Goal: Transaction & Acquisition: Purchase product/service

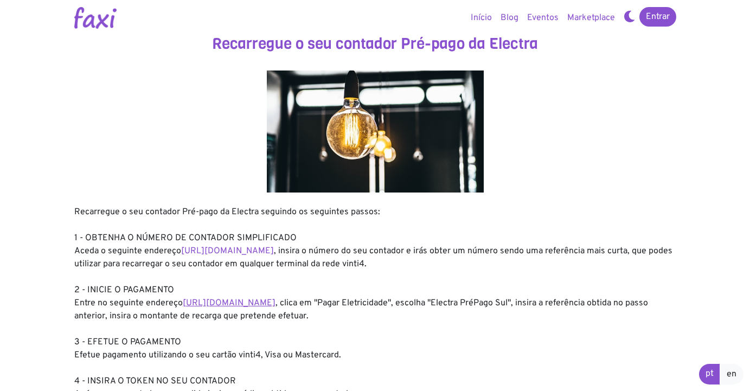
click at [259, 300] on link "https://faxi.online/bill-payment/2" at bounding box center [229, 303] width 93 height 11
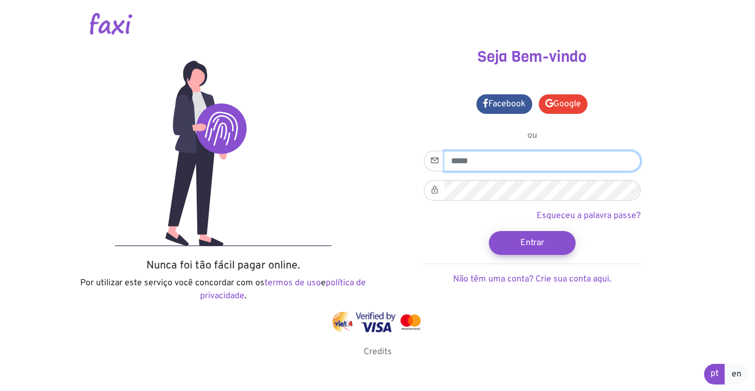
click at [494, 159] on input "email" at bounding box center [543, 161] width 196 height 21
type input "*"
click at [627, 158] on input "email" at bounding box center [543, 161] width 196 height 21
click at [578, 167] on input "email" at bounding box center [543, 161] width 196 height 21
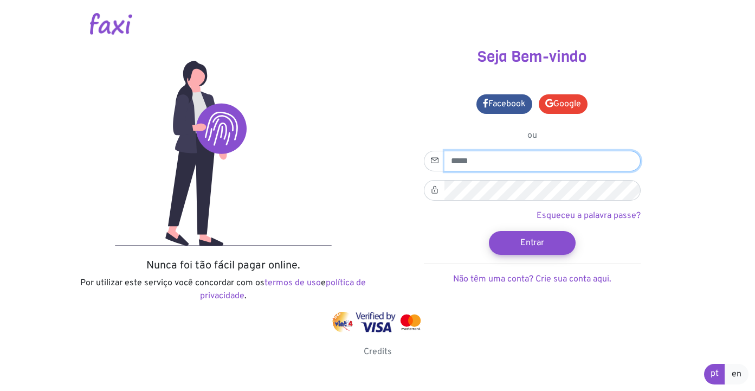
type input "**********"
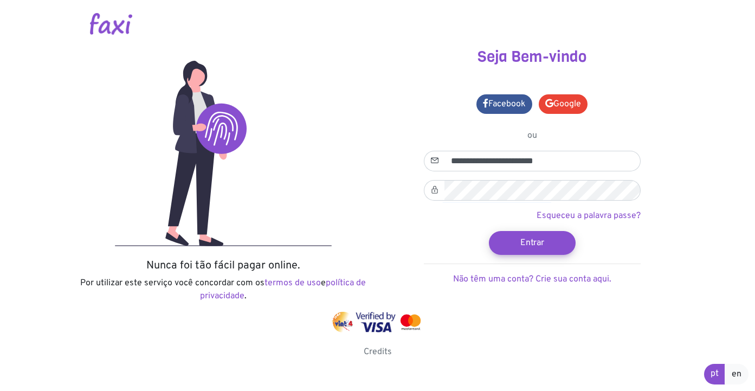
click at [637, 265] on form "**********" at bounding box center [532, 218] width 217 height 135
click at [552, 242] on button "Entrar" at bounding box center [532, 242] width 95 height 26
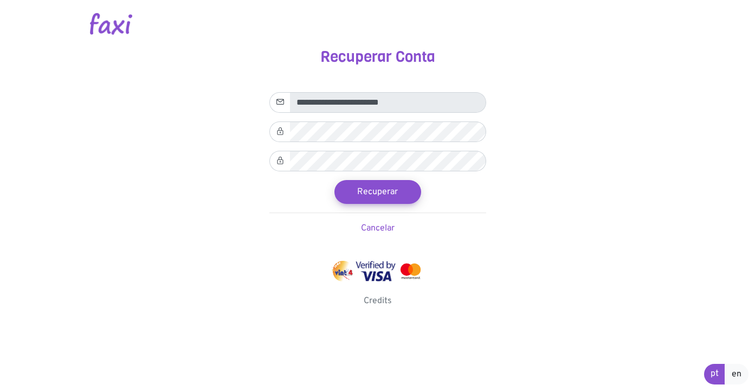
click at [284, 132] on icon at bounding box center [281, 131] width 8 height 13
click at [400, 189] on button "Recuperar" at bounding box center [377, 191] width 95 height 26
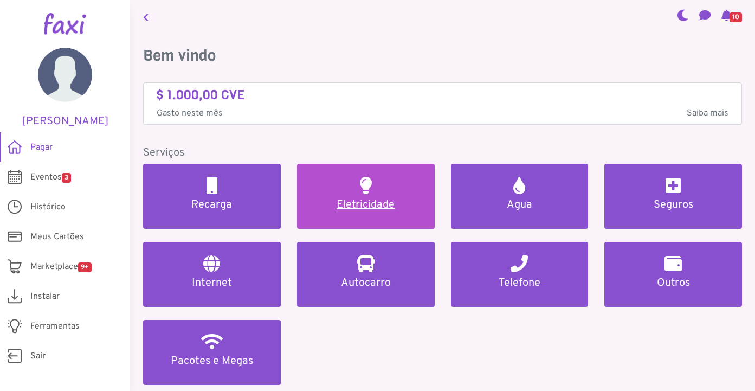
click at [339, 206] on h5 "Eletricidade" at bounding box center [366, 204] width 112 height 13
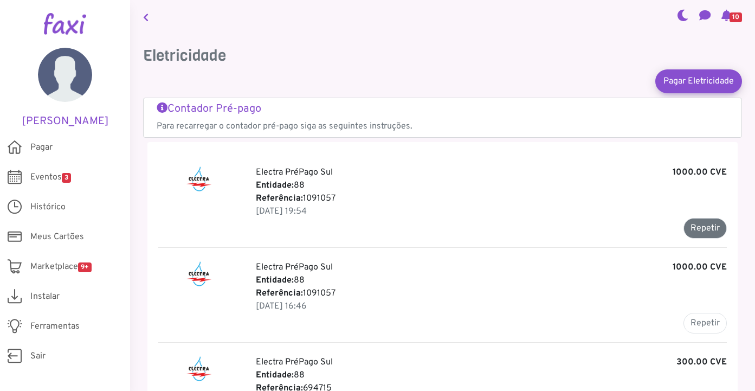
click at [706, 226] on button "Repetir" at bounding box center [705, 228] width 43 height 21
type input "*******"
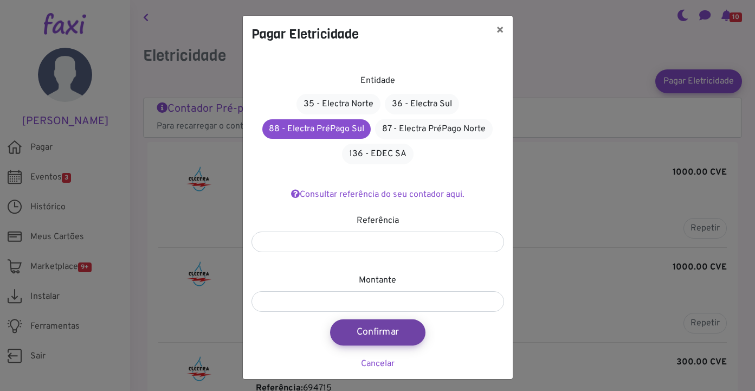
click at [394, 334] on button "Confirmar" at bounding box center [377, 332] width 95 height 26
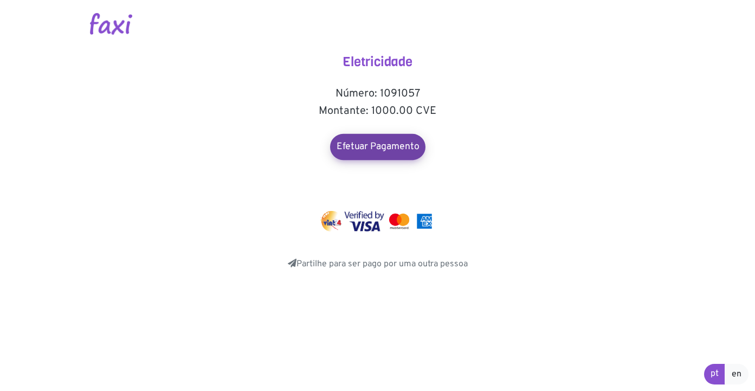
click at [401, 145] on link "Efetuar Pagamento" at bounding box center [377, 147] width 95 height 26
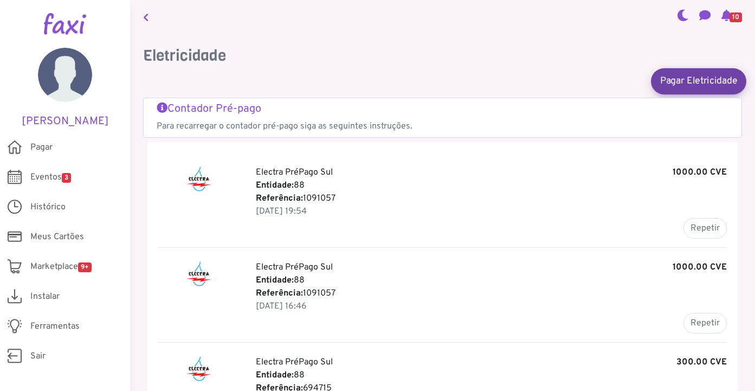
click at [707, 80] on link "Pagar Eletricidade" at bounding box center [698, 81] width 95 height 26
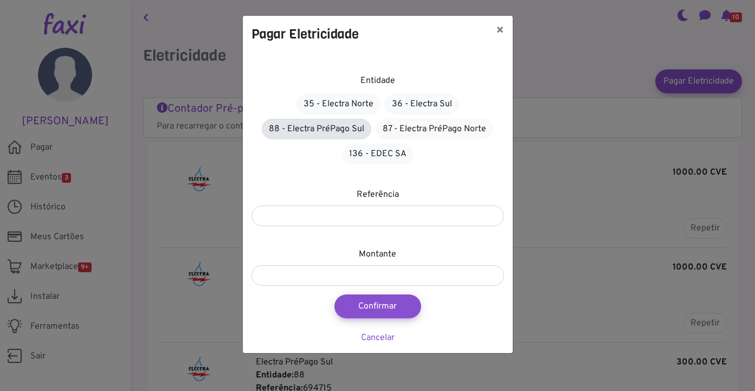
click at [359, 130] on link "88 - Electra PréPago Sul" at bounding box center [317, 129] width 110 height 21
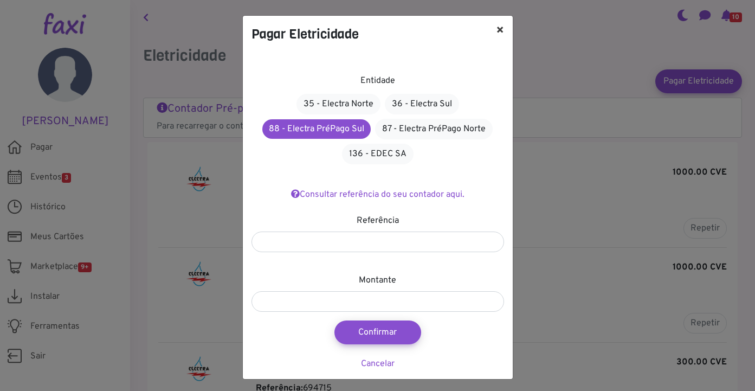
click at [498, 29] on button "×" at bounding box center [500, 31] width 25 height 30
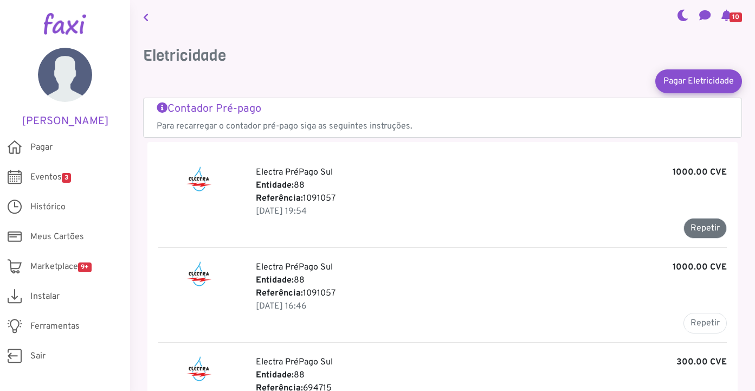
click at [700, 224] on button "Repetir" at bounding box center [705, 228] width 43 height 21
type input "*******"
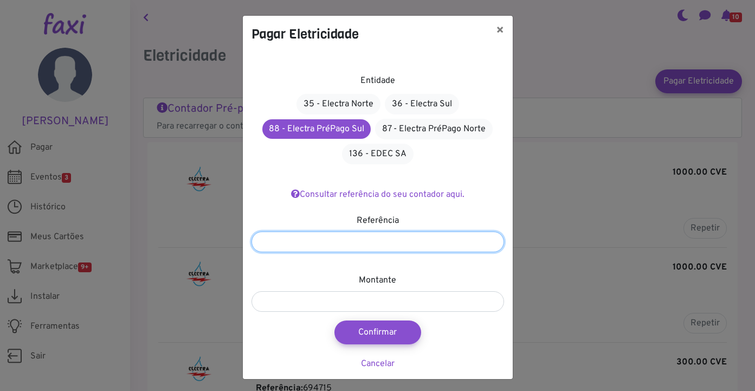
click at [305, 235] on input "*******" at bounding box center [378, 242] width 253 height 21
click at [377, 359] on link "Cancelar" at bounding box center [378, 363] width 34 height 11
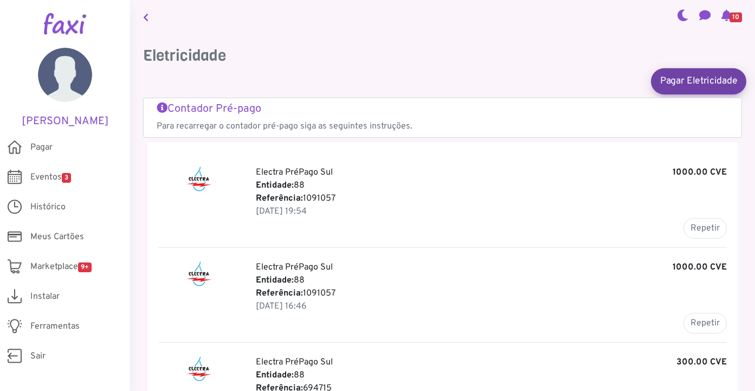
click at [703, 83] on link "Pagar Eletricidade" at bounding box center [698, 81] width 95 height 26
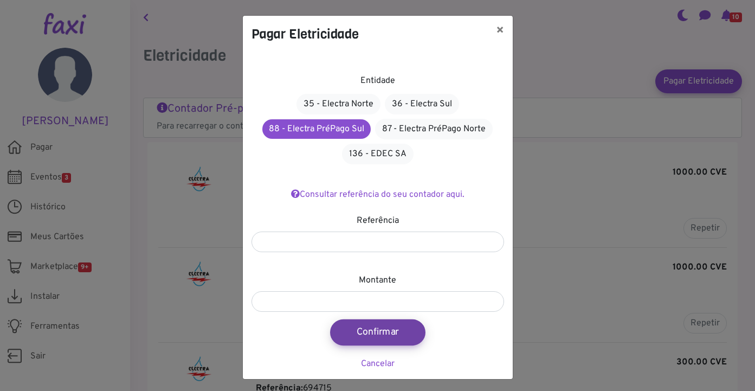
click at [382, 331] on button "Confirmar" at bounding box center [377, 332] width 95 height 26
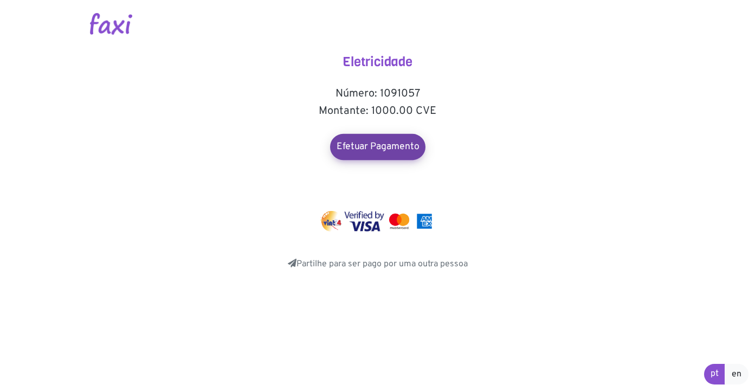
click at [402, 143] on link "Efetuar Pagamento" at bounding box center [377, 147] width 95 height 26
click at [394, 143] on link "Efetuar Pagamento" at bounding box center [377, 147] width 95 height 26
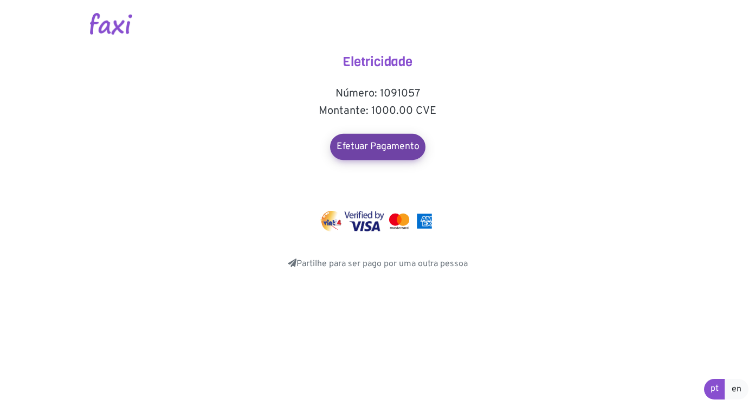
click at [383, 151] on link "Efetuar Pagamento" at bounding box center [377, 147] width 95 height 26
